Goal: Information Seeking & Learning: Learn about a topic

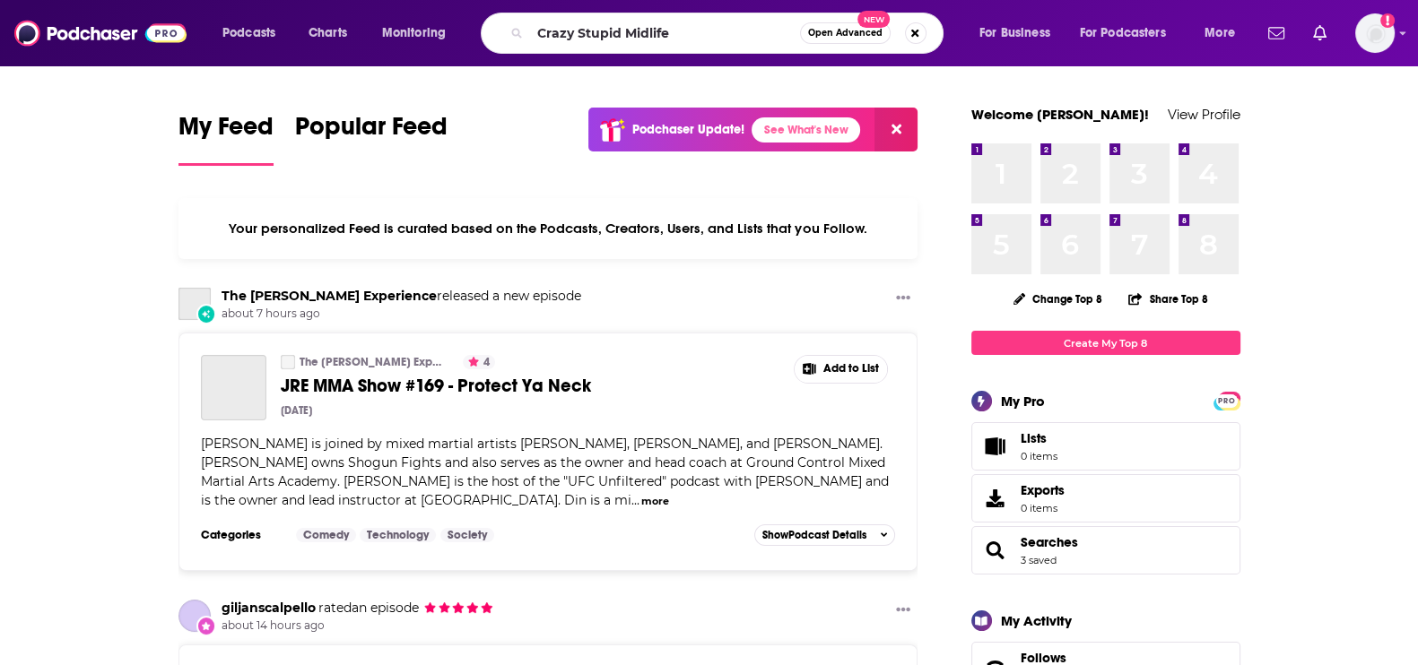
type input "Crazy Stupid Midlife"
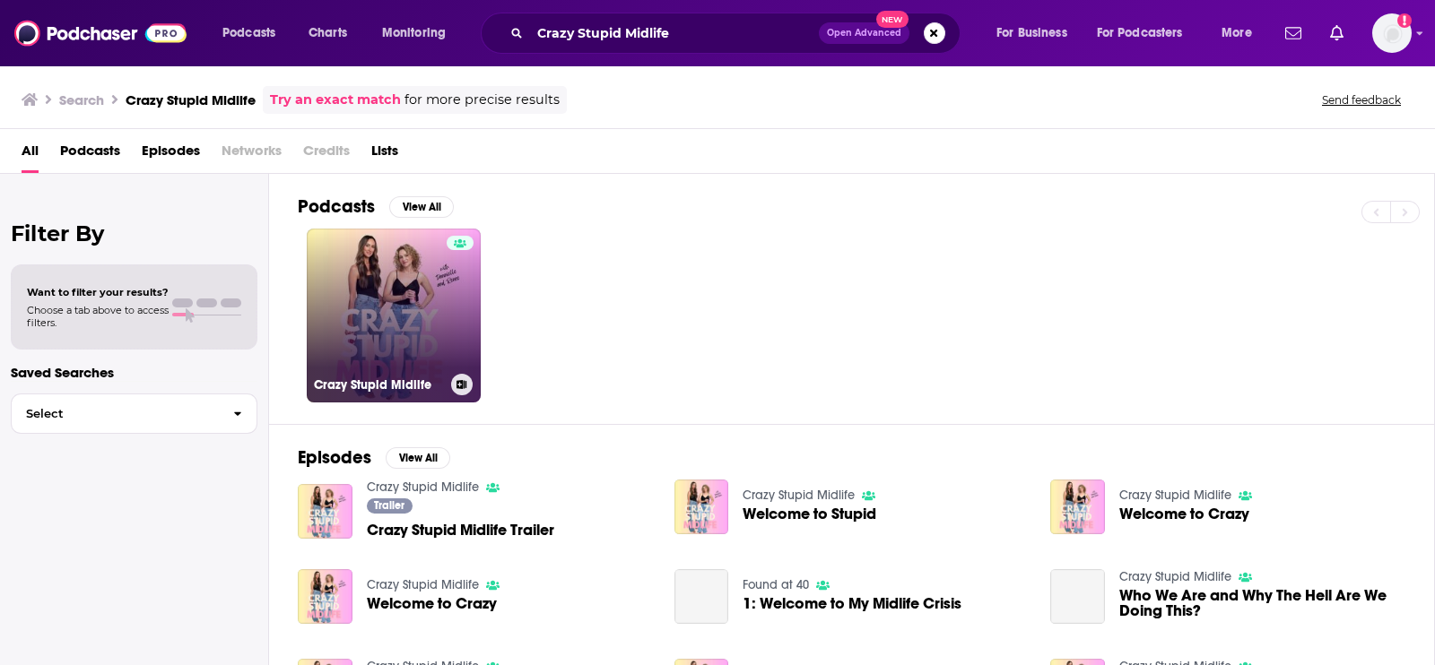
click at [424, 331] on link "Crazy Stupid Midlife" at bounding box center [394, 316] width 174 height 174
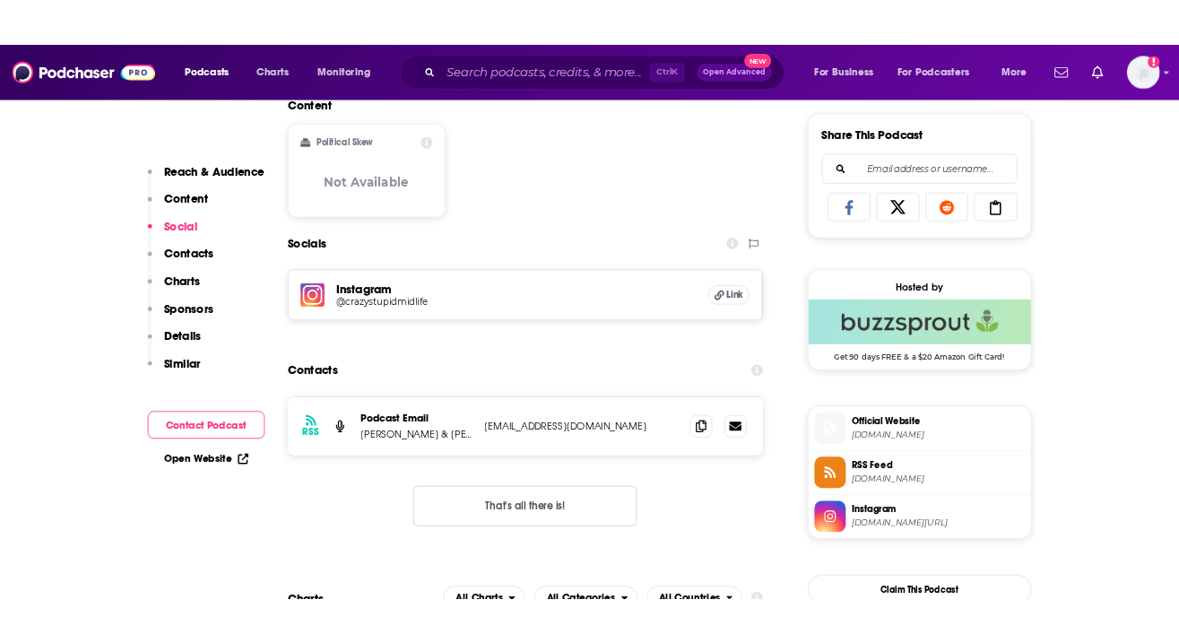
scroll to position [1121, 0]
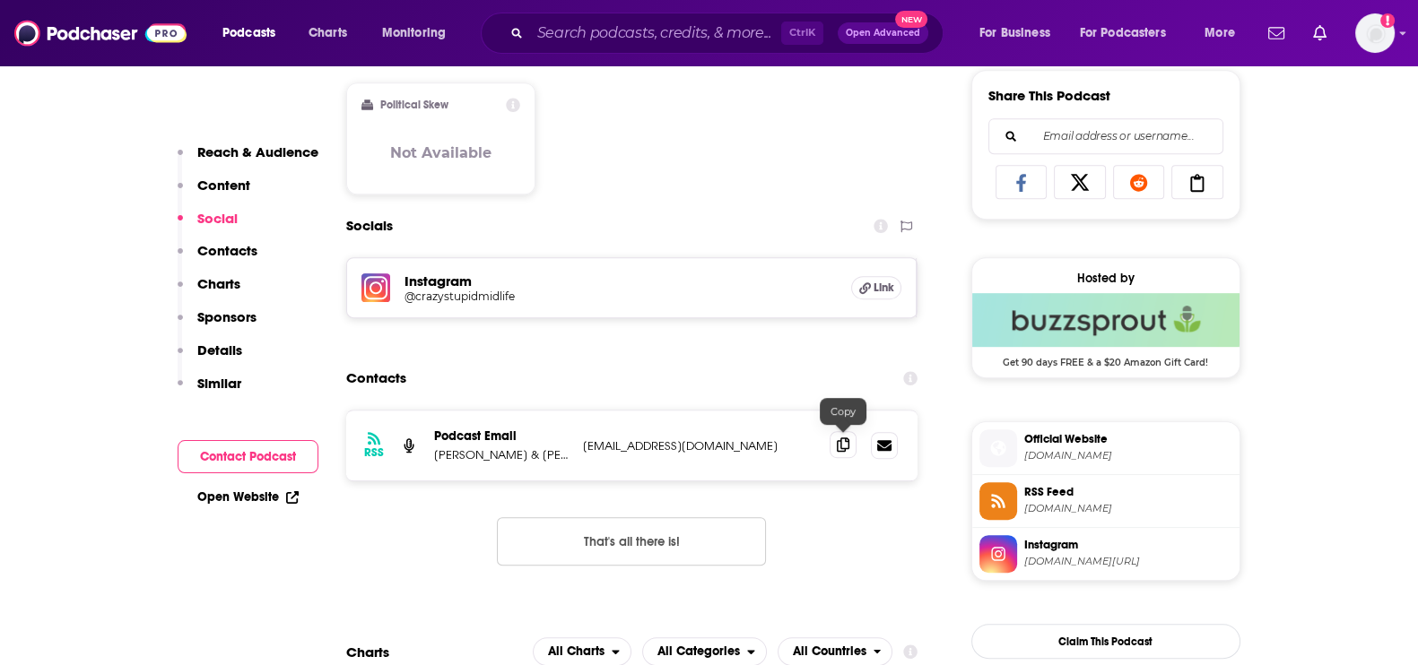
click at [837, 442] on icon at bounding box center [843, 445] width 13 height 14
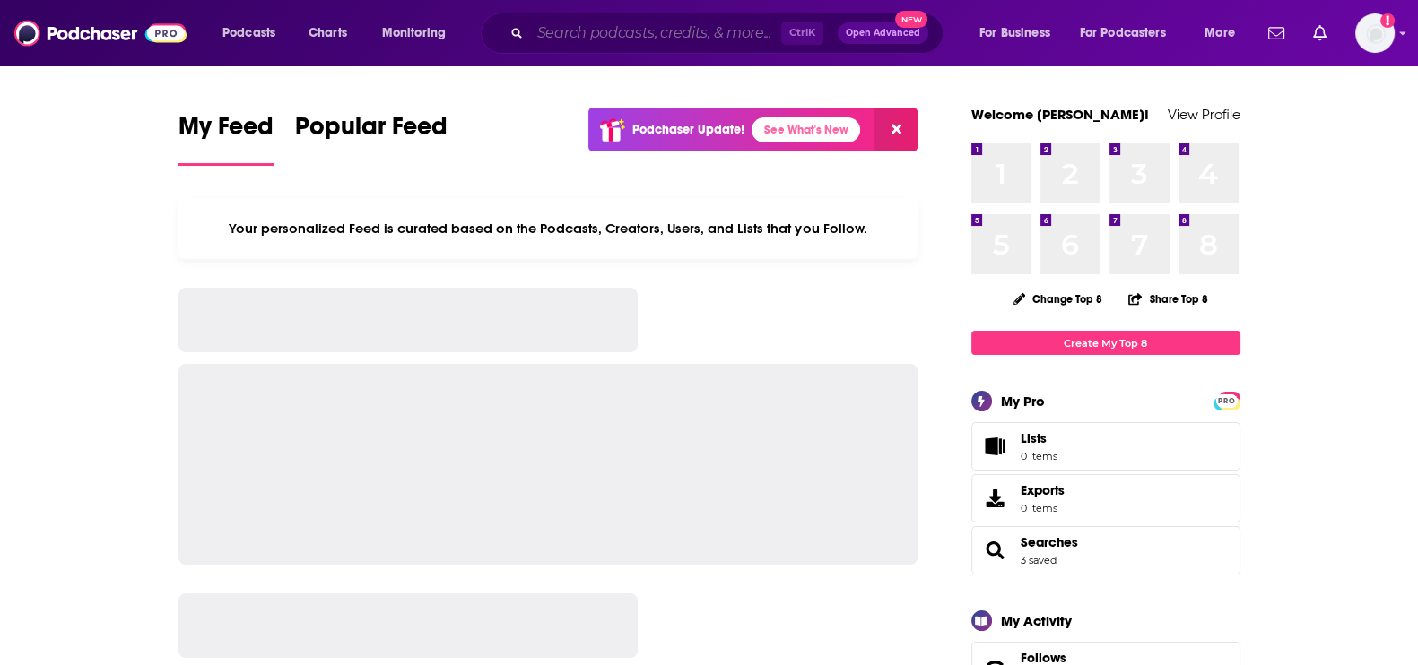
click at [686, 41] on input "Search podcasts, credits, & more..." at bounding box center [655, 33] width 251 height 29
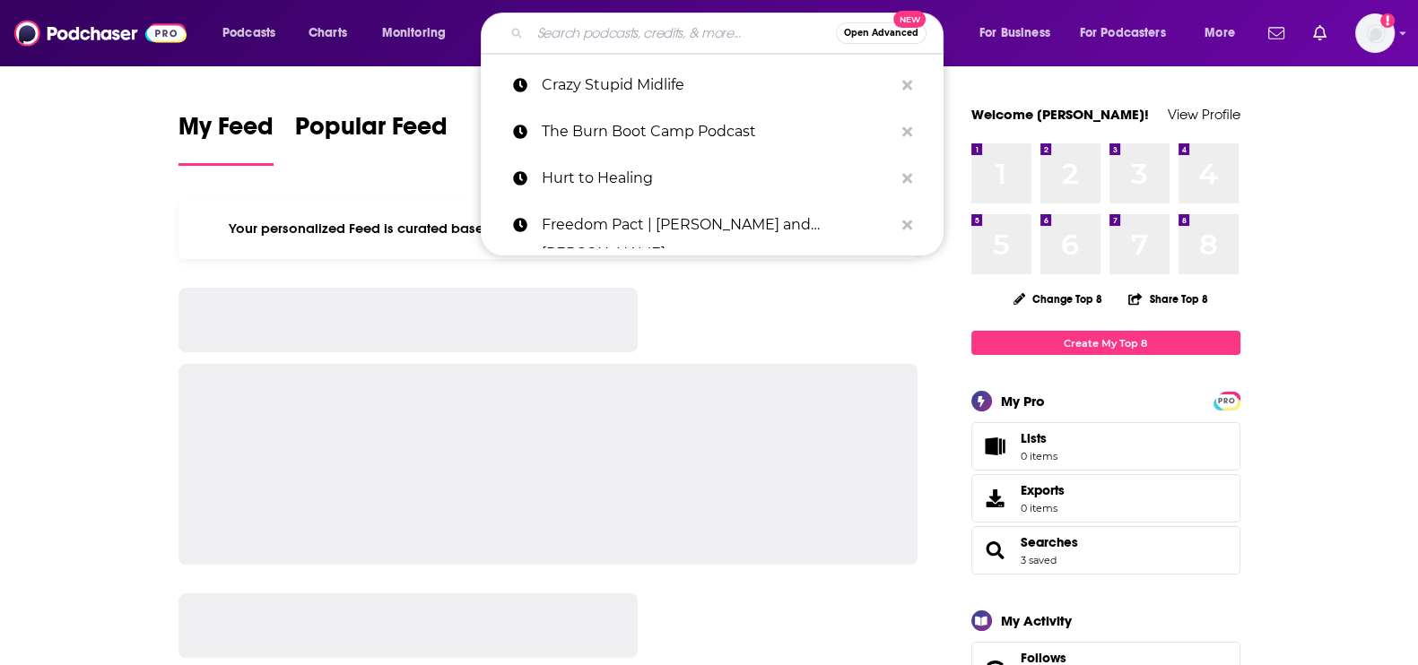
paste input "Tomo Talks"
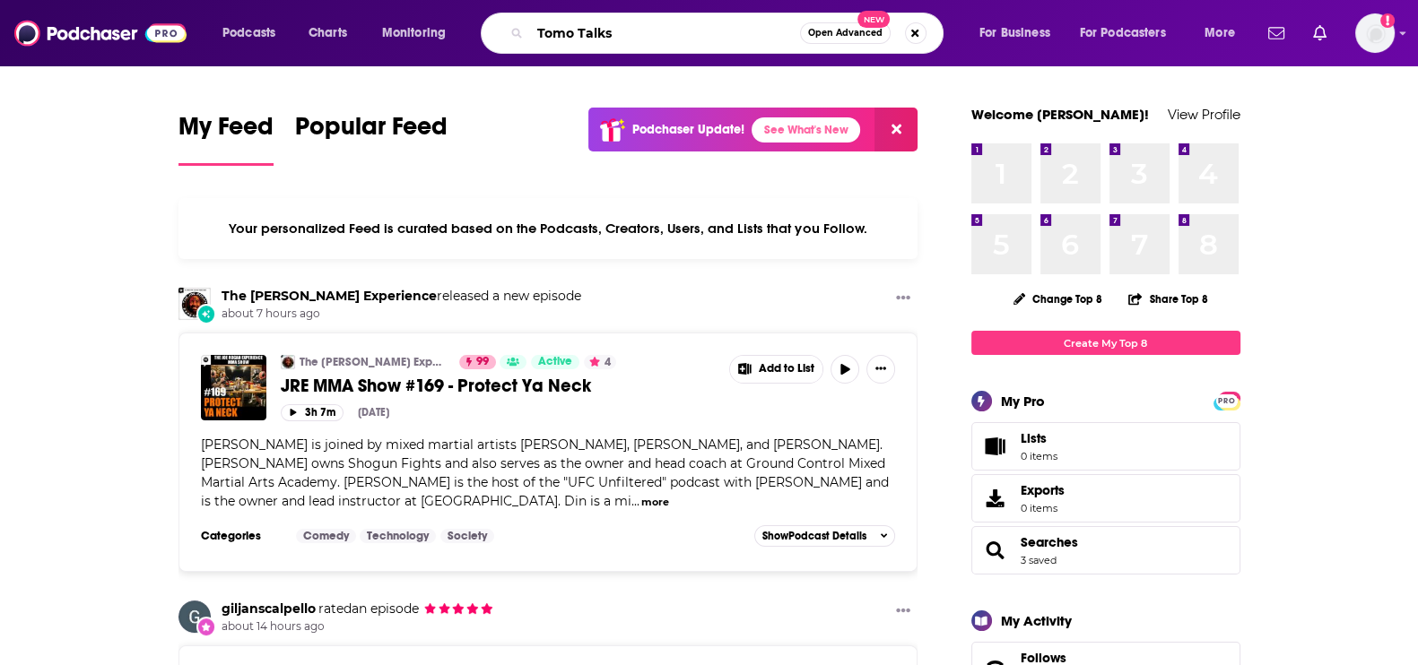
type input "Tomo Talks"
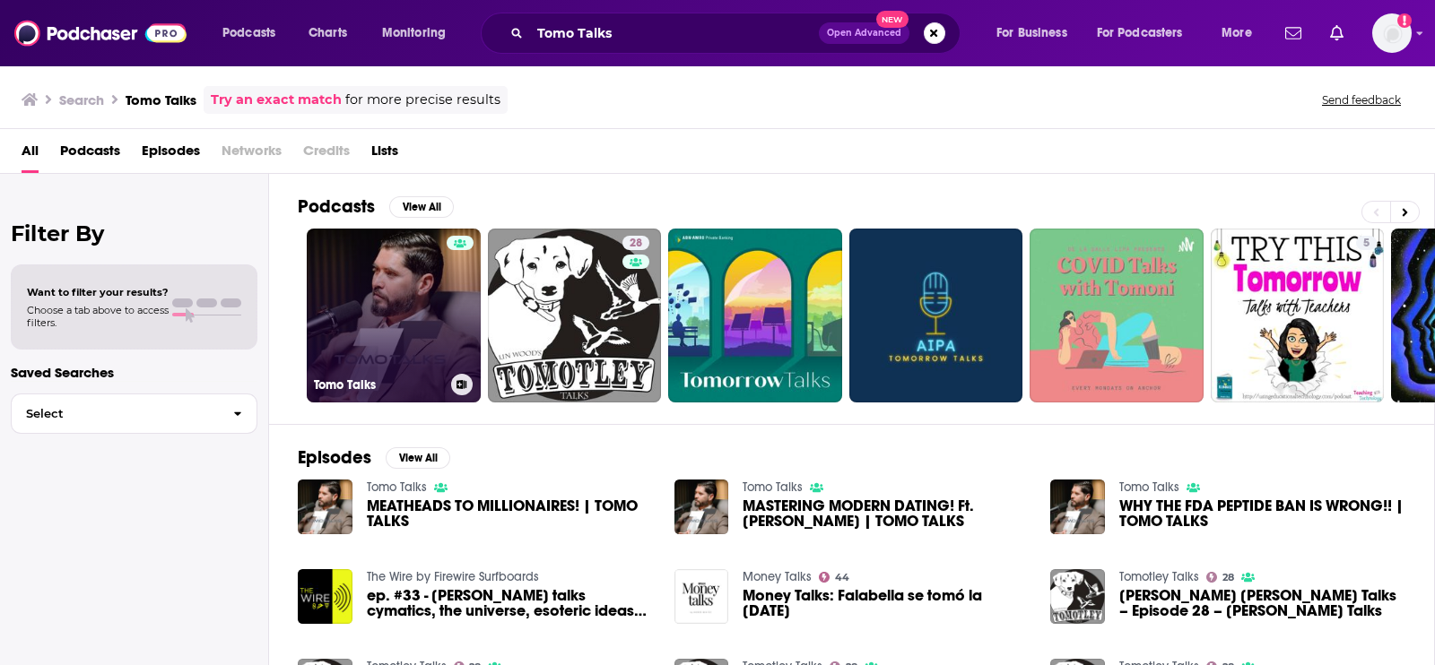
click at [417, 360] on link "Tomo Talks" at bounding box center [394, 316] width 174 height 174
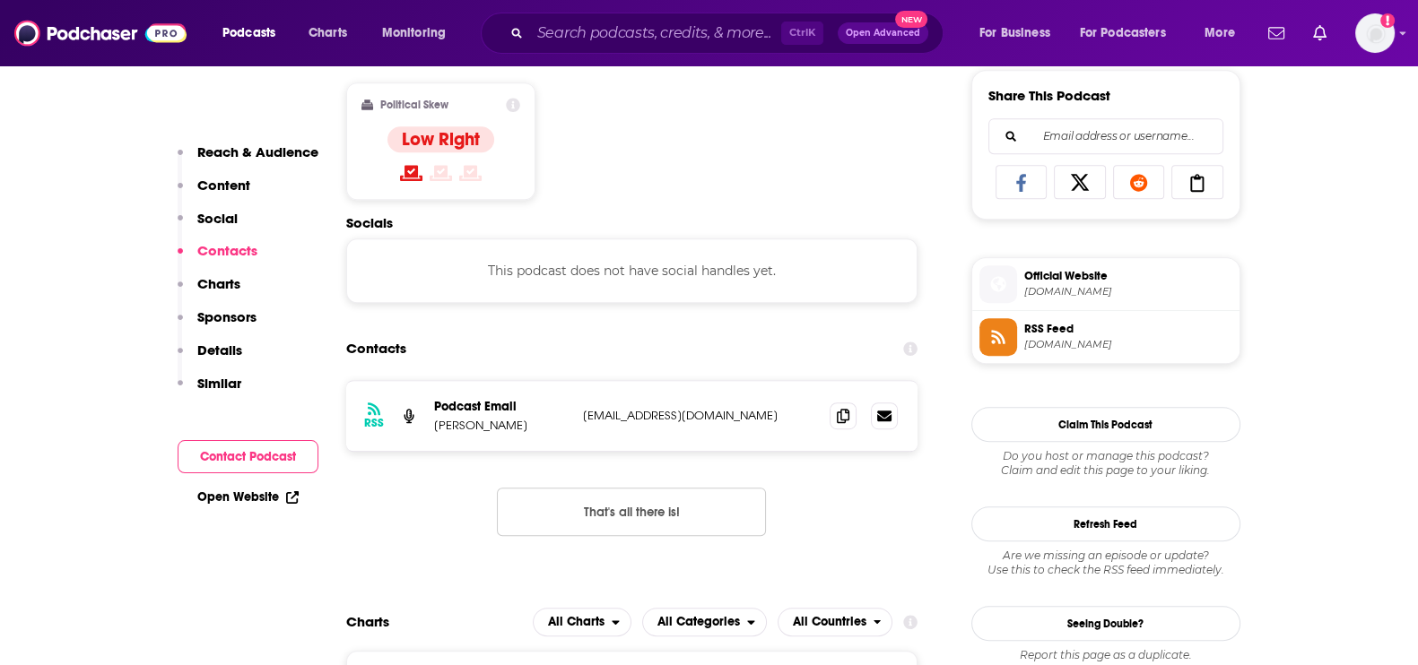
scroll to position [1345, 0]
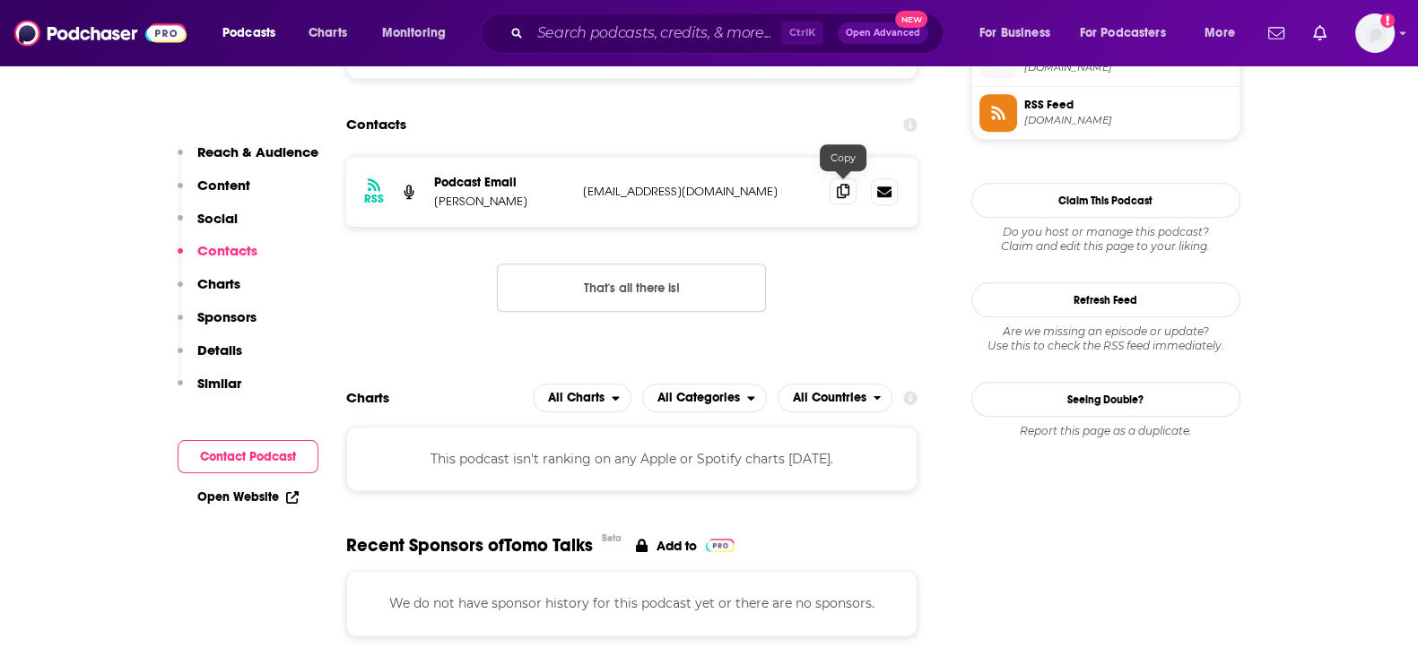
click at [838, 192] on icon at bounding box center [843, 191] width 13 height 14
